Goal: Information Seeking & Learning: Learn about a topic

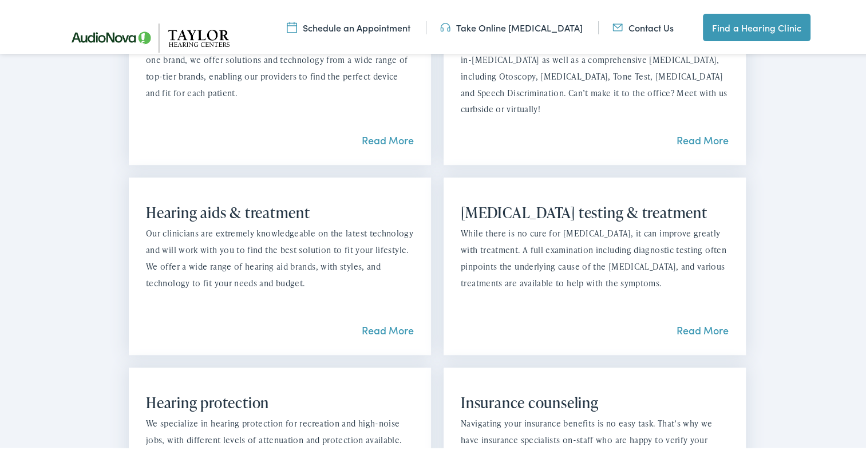
scroll to position [1031, 0]
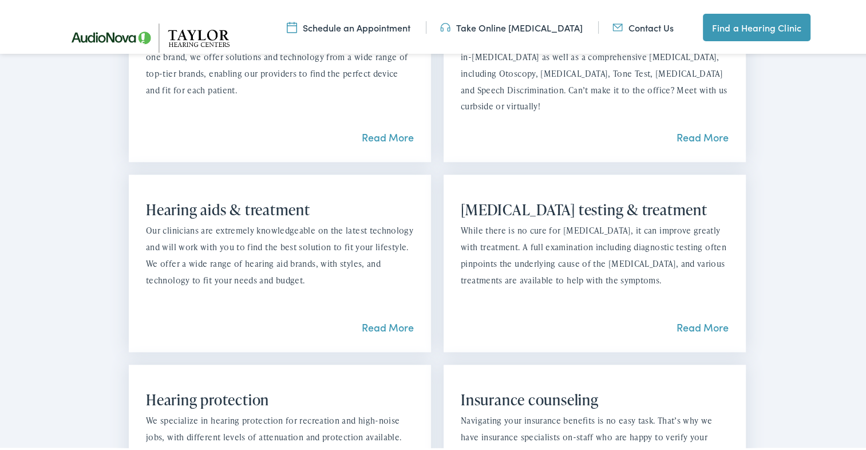
click at [691, 332] on link "Read More" at bounding box center [703, 325] width 52 height 14
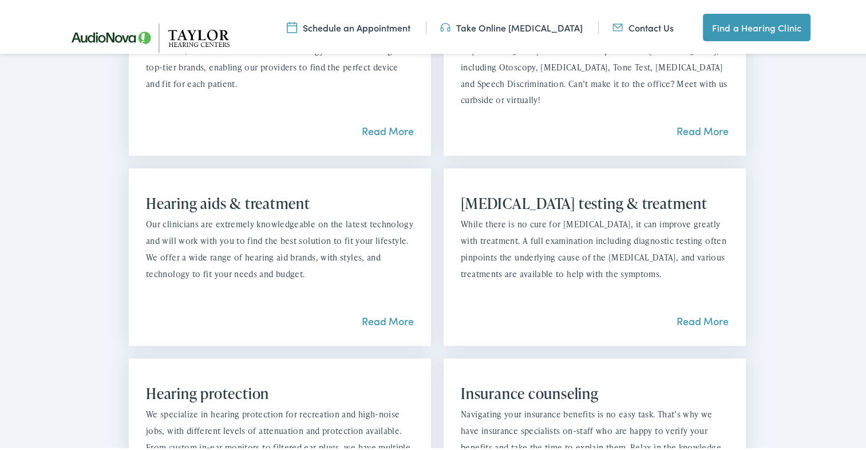
scroll to position [1031, 0]
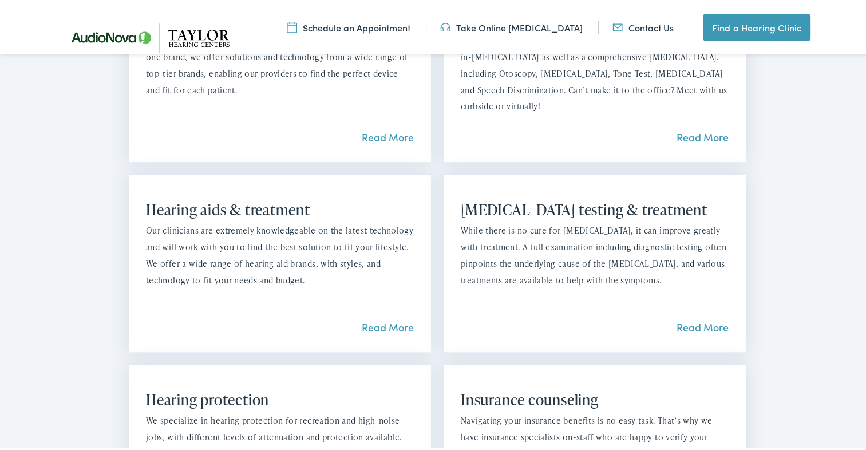
click at [384, 328] on link "Read More" at bounding box center [388, 325] width 52 height 14
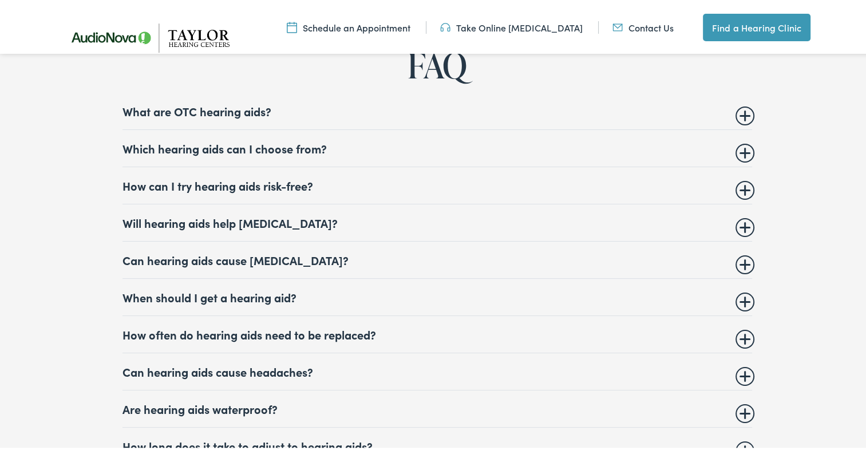
scroll to position [4352, 0]
click at [227, 227] on summary "Will hearing aids help tinnitus?" at bounding box center [438, 220] width 630 height 14
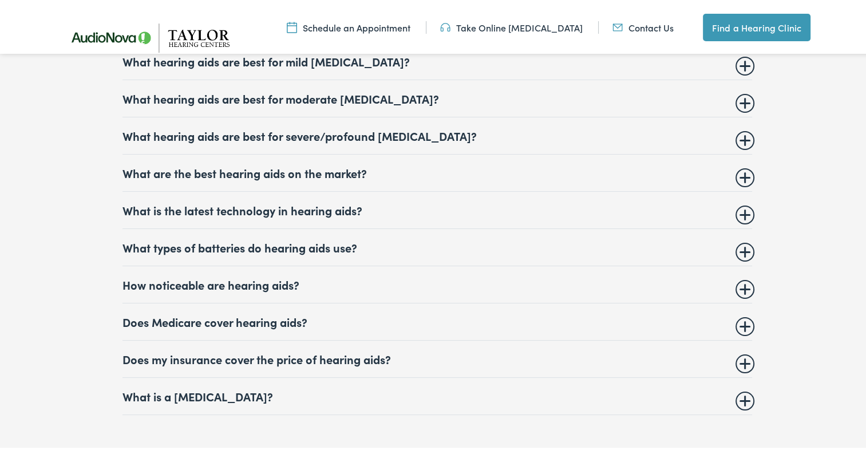
scroll to position [4982, 0]
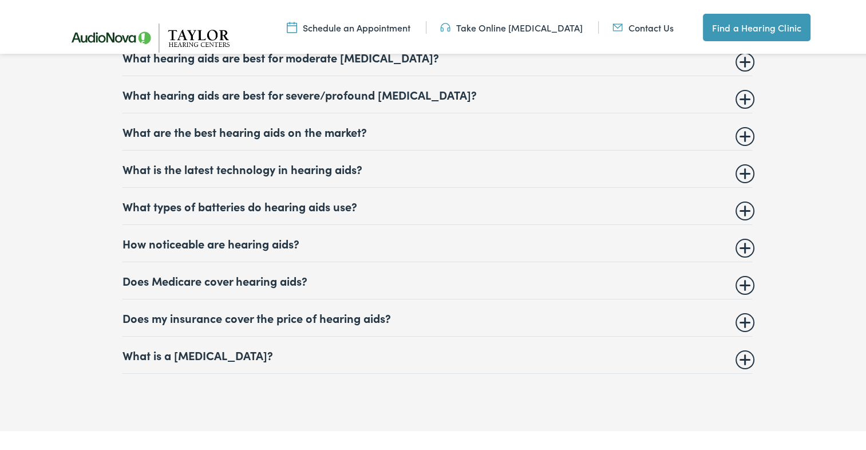
click at [246, 285] on summary "Does Medicare cover hearing aids?" at bounding box center [438, 278] width 630 height 14
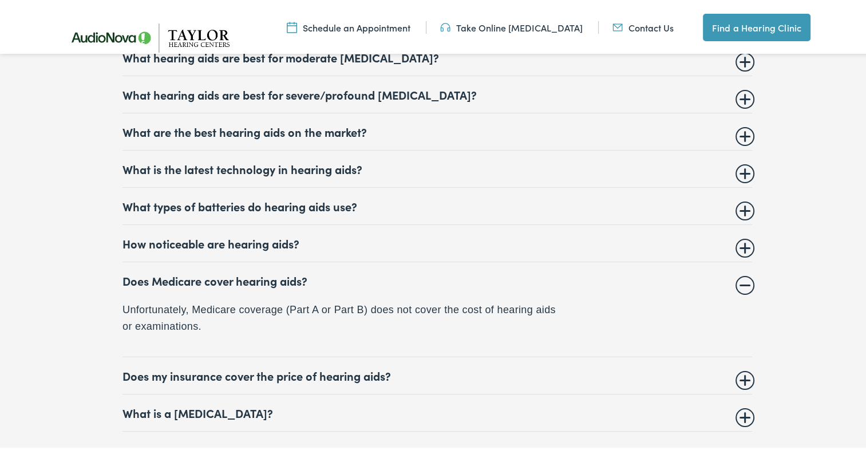
click at [251, 380] on summary "Does my insurance cover the price of hearing aids?" at bounding box center [438, 373] width 630 height 14
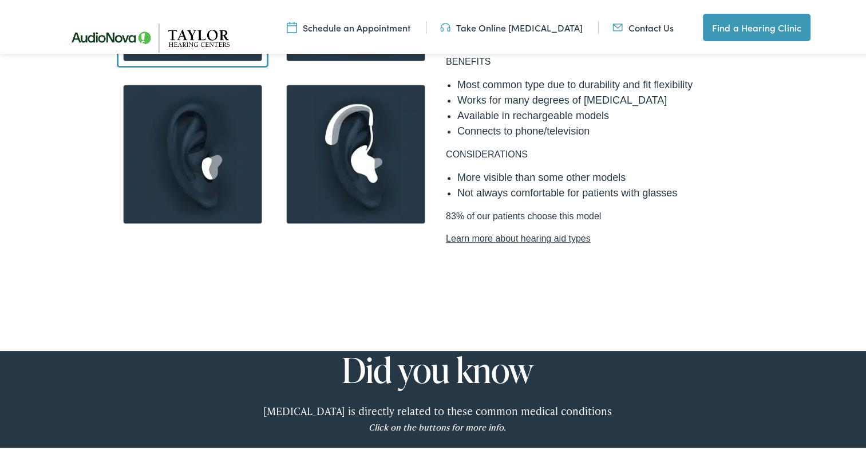
scroll to position [864, 0]
